Goal: Transaction & Acquisition: Subscribe to service/newsletter

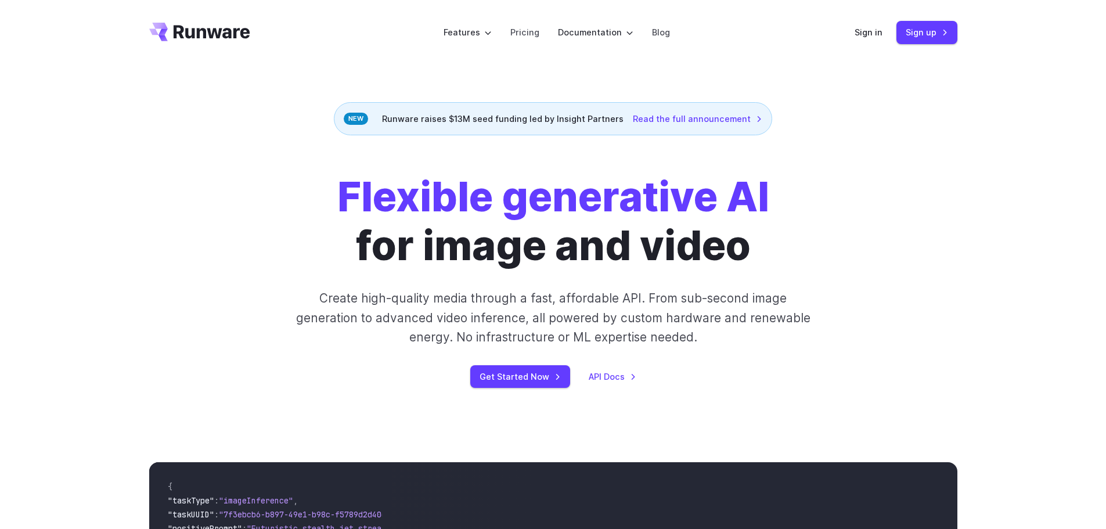
drag, startPoint x: 192, startPoint y: 28, endPoint x: 127, endPoint y: 59, distance: 71.7
click at [102, 58] on div "Features Tasks Image generation Video generation Sonic Inference Engine™ Models…" at bounding box center [553, 32] width 1106 height 65
click at [169, 30] on icon "Go to /" at bounding box center [199, 32] width 101 height 19
drag, startPoint x: 174, startPoint y: 30, endPoint x: 112, endPoint y: 70, distance: 74.4
click at [109, 62] on div "Features Tasks Image generation Video generation Sonic Inference Engine™ Models…" at bounding box center [553, 32] width 1106 height 65
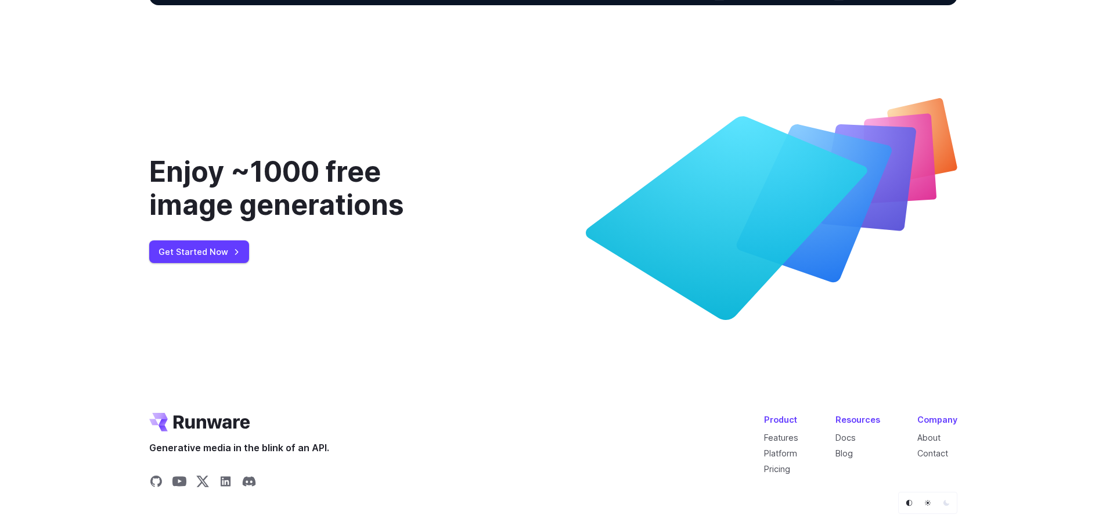
scroll to position [4464, 0]
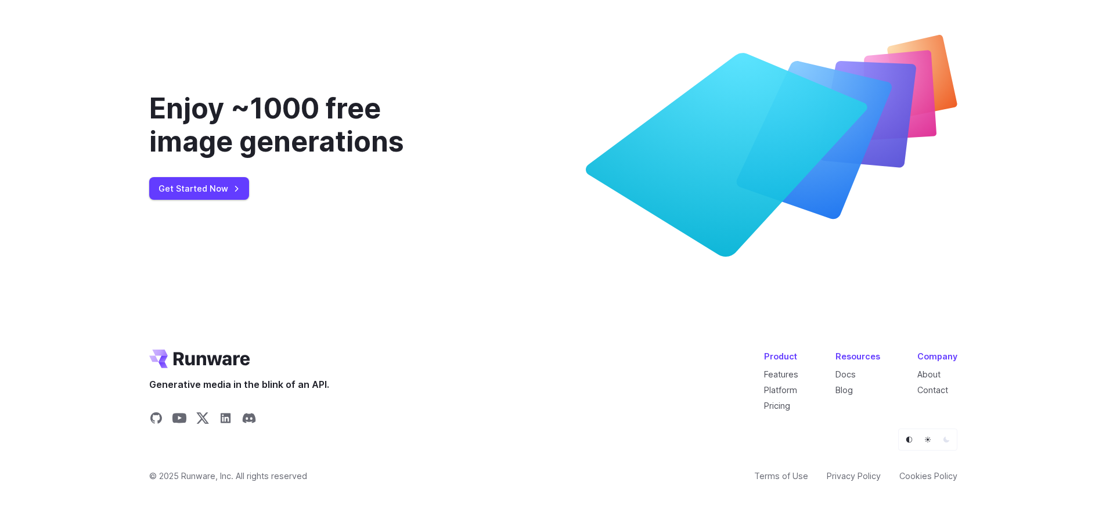
drag, startPoint x: 191, startPoint y: 356, endPoint x: 132, endPoint y: 344, distance: 59.9
drag, startPoint x: 143, startPoint y: 340, endPoint x: 245, endPoint y: 364, distance: 104.4
drag, startPoint x: 254, startPoint y: 364, endPoint x: 170, endPoint y: 352, distance: 85.0
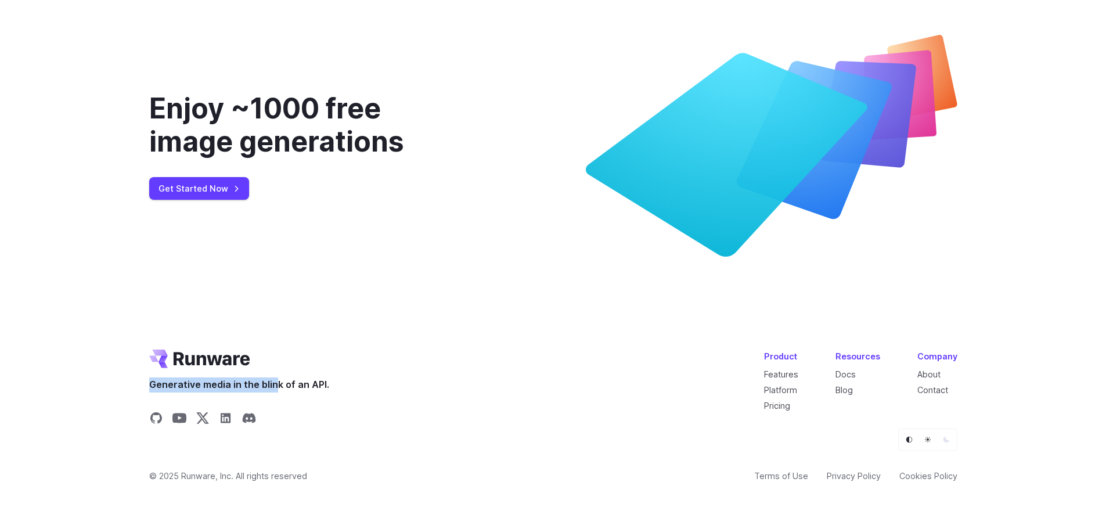
click at [170, 360] on div "Generative media in the blink of an API." at bounding box center [239, 389] width 180 height 79
drag, startPoint x: 137, startPoint y: 350, endPoint x: 260, endPoint y: 361, distance: 123.0
click at [260, 361] on footer "Generative media in the blink of an API. Product Features Platform Pricing Reso…" at bounding box center [553, 439] width 836 height 179
drag, startPoint x: 263, startPoint y: 361, endPoint x: 160, endPoint y: 347, distance: 103.2
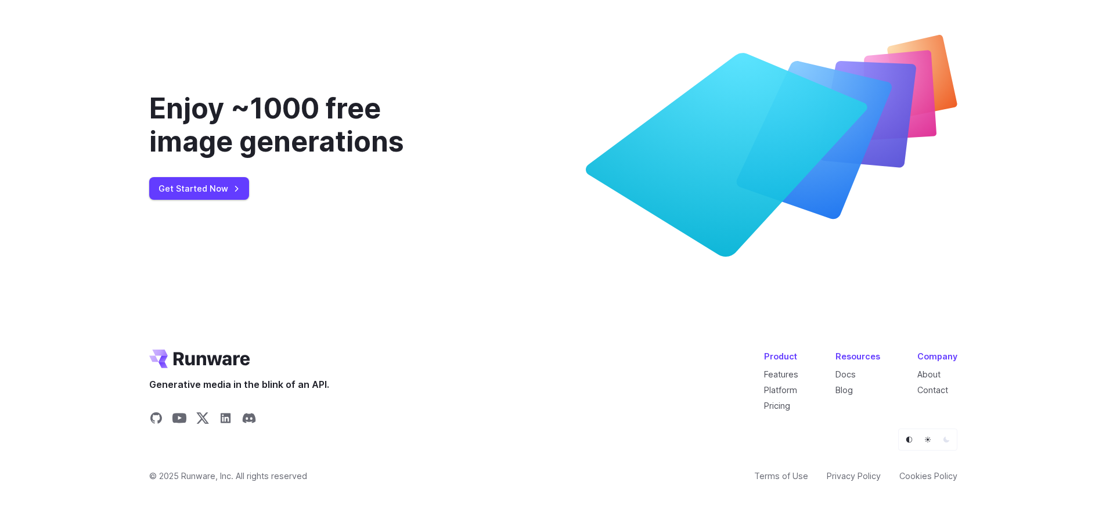
drag, startPoint x: 163, startPoint y: 347, endPoint x: 250, endPoint y: 447, distance: 132.5
drag, startPoint x: 148, startPoint y: 354, endPoint x: 297, endPoint y: 380, distance: 152.1
click at [261, 364] on footer "Generative media in the blink of an API. Product Features Platform Pricing Reso…" at bounding box center [553, 439] width 836 height 179
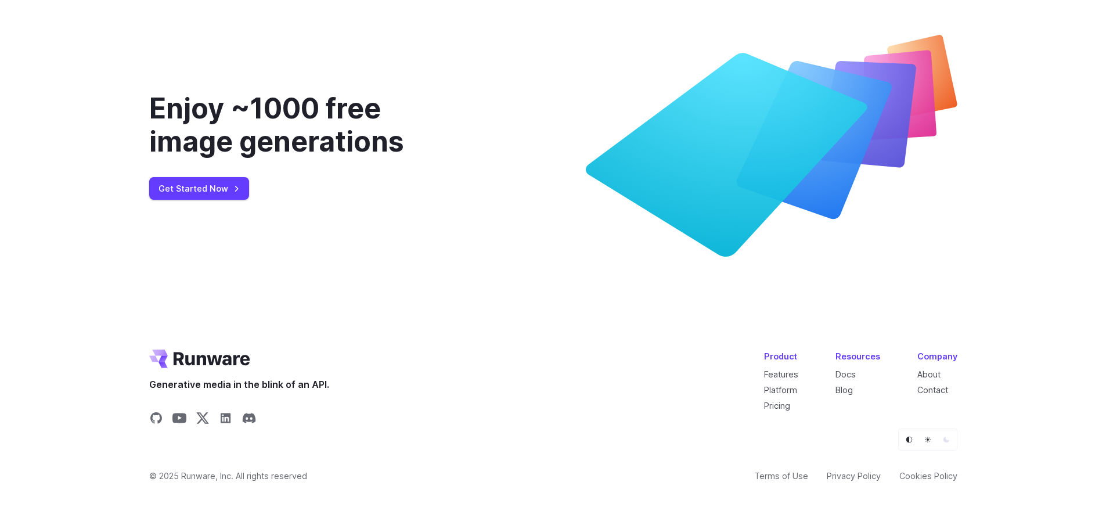
drag, startPoint x: 136, startPoint y: 342, endPoint x: 233, endPoint y: 366, distance: 99.6
drag, startPoint x: 258, startPoint y: 360, endPoint x: 186, endPoint y: 359, distance: 72.0
click at [186, 359] on div "Generative media in the blink of an API." at bounding box center [239, 389] width 180 height 79
click at [186, 359] on icon "Go to /" at bounding box center [212, 359] width 77 height 13
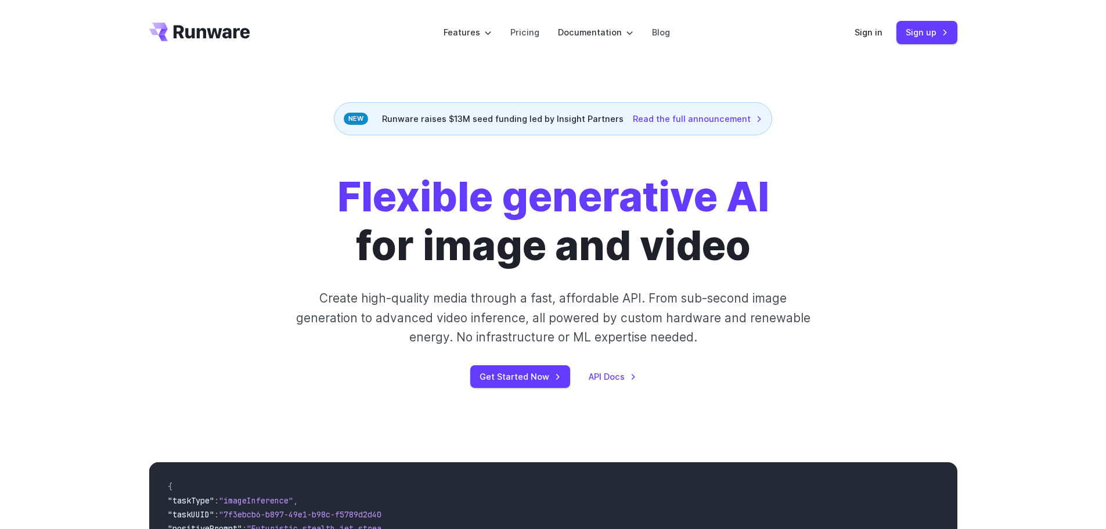
drag, startPoint x: 179, startPoint y: 29, endPoint x: 123, endPoint y: 24, distance: 57.1
click at [123, 24] on div "Features Tasks Image generation Video generation Sonic Inference Engine™ Models…" at bounding box center [553, 32] width 1106 height 65
drag, startPoint x: 144, startPoint y: 23, endPoint x: 330, endPoint y: 64, distance: 190.5
click at [330, 64] on header "Features Tasks Image generation Video generation Sonic Inference Engine™ Models…" at bounding box center [553, 32] width 836 height 65
drag, startPoint x: 305, startPoint y: 64, endPoint x: 326, endPoint y: 37, distance: 34.4
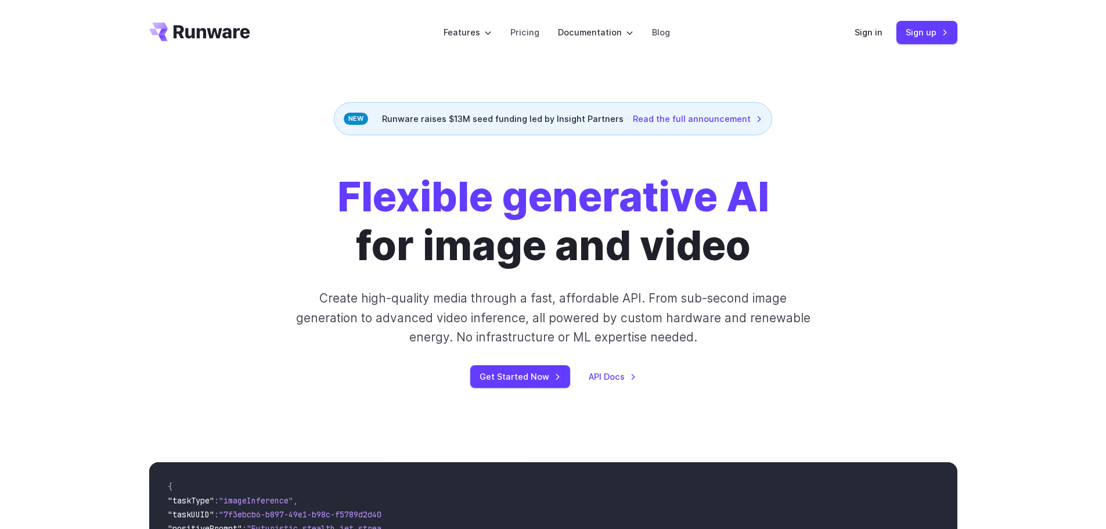
click at [129, 21] on div "Features Tasks Image generation Video generation Sonic Inference Engine™ Models…" at bounding box center [553, 32] width 1106 height 65
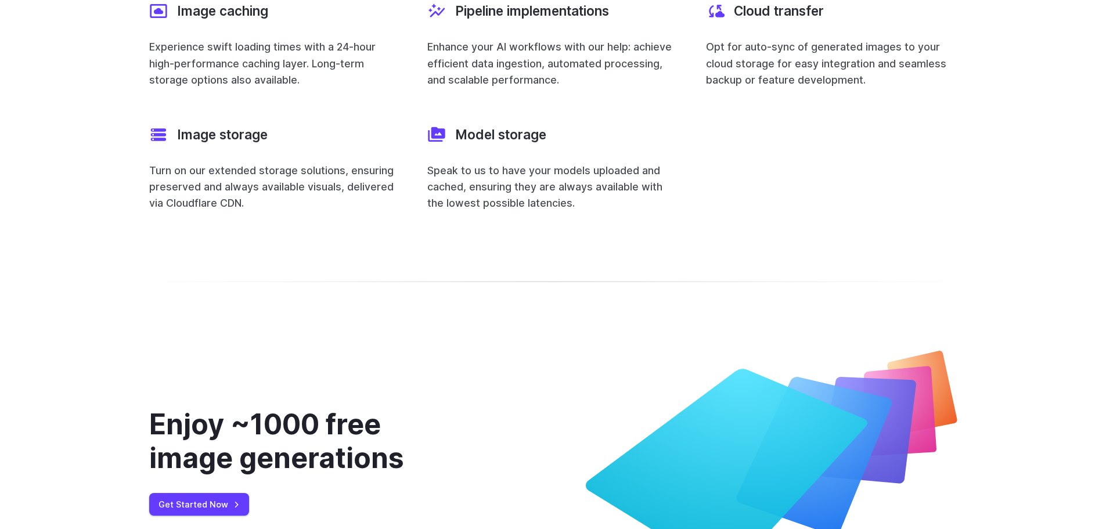
scroll to position [4646, 0]
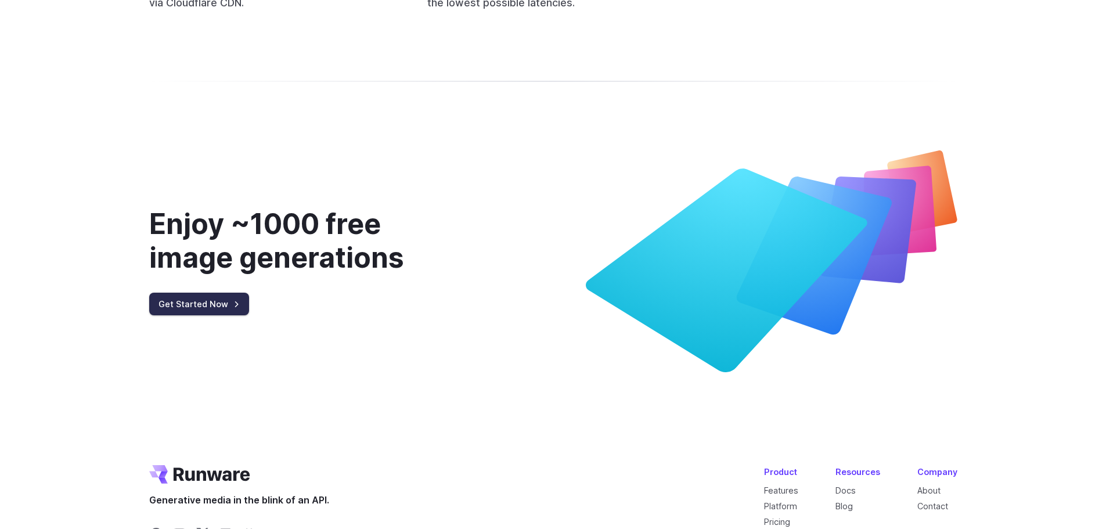
click at [211, 293] on link "Get Started Now" at bounding box center [199, 304] width 100 height 23
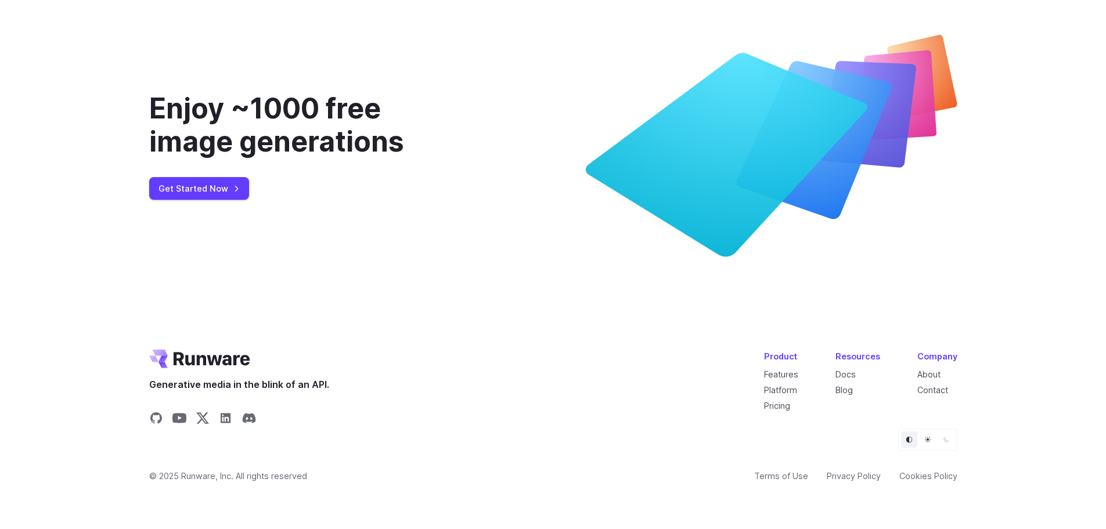
scroll to position [4464, 0]
click at [932, 442] on button "Light" at bounding box center [928, 440] width 16 height 16
click at [948, 441] on icon "Dark" at bounding box center [947, 440] width 6 height 6
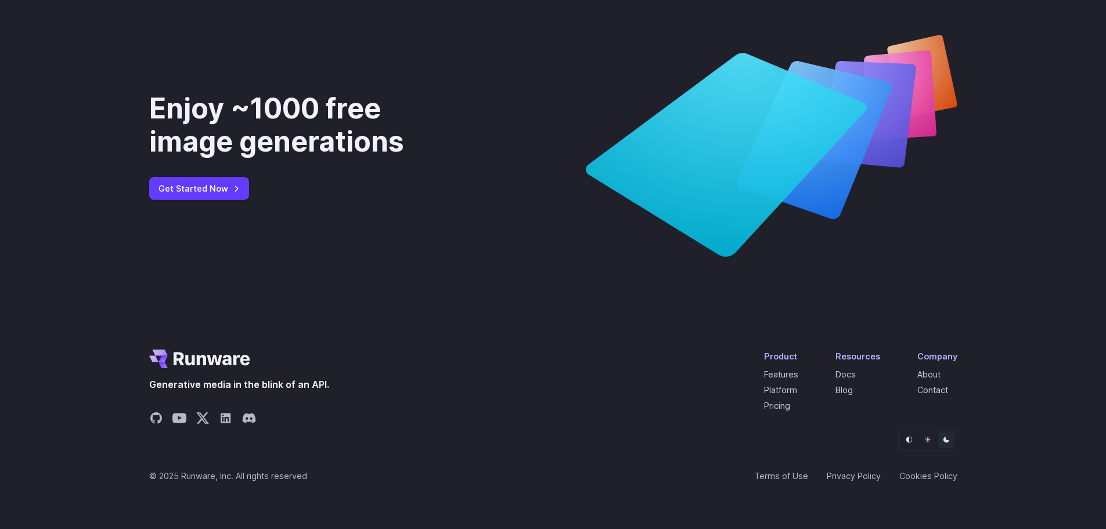
drag, startPoint x: 195, startPoint y: 358, endPoint x: 122, endPoint y: 355, distance: 73.3
